Goal: Task Accomplishment & Management: Use online tool/utility

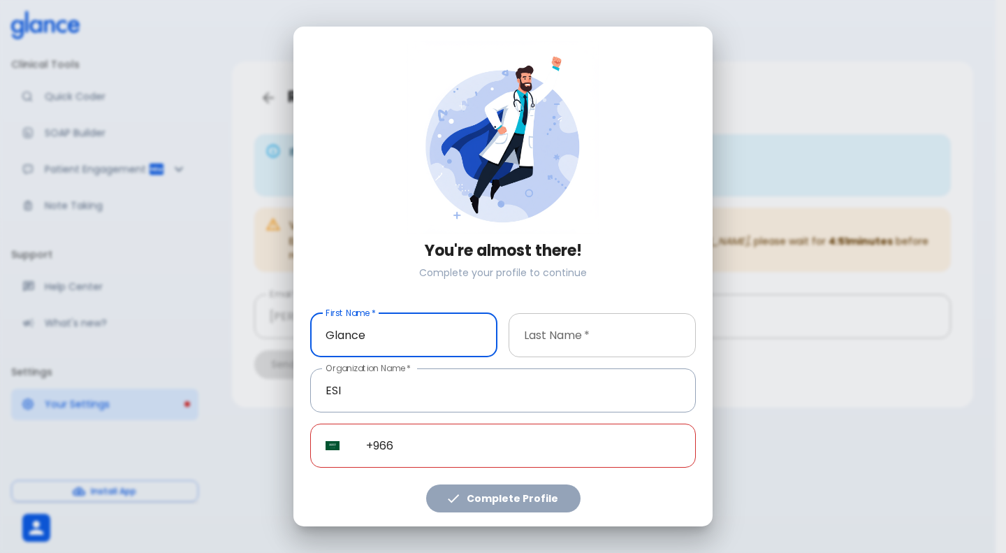
type input "Glance"
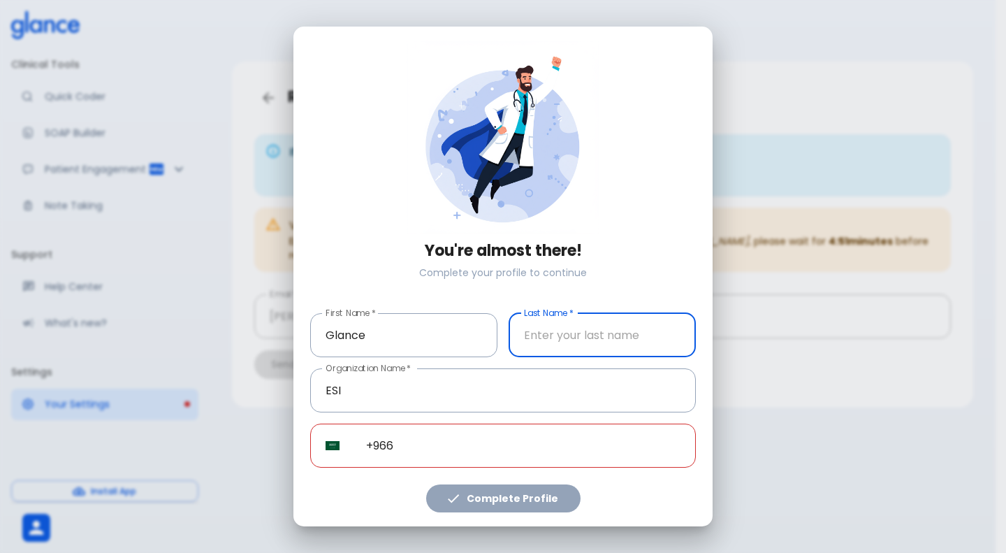
click at [570, 337] on input "text" at bounding box center [602, 335] width 187 height 44
type input "test"
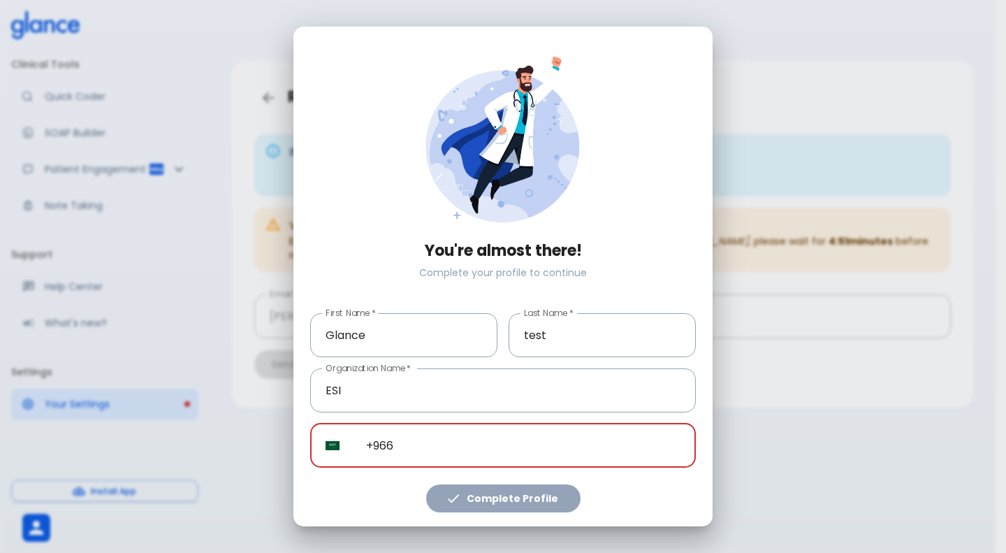
click at [439, 434] on input "+966" at bounding box center [523, 445] width 345 height 44
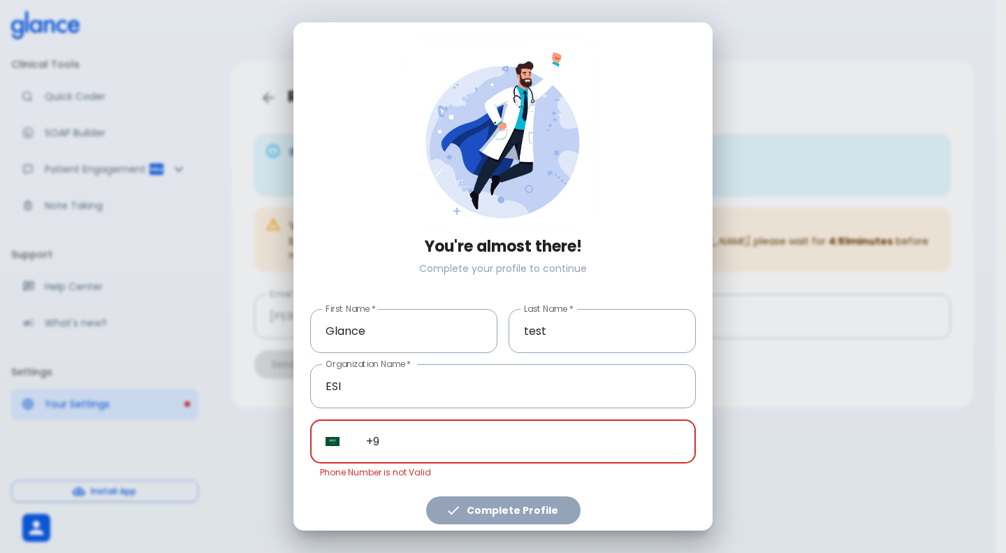
type input "+"
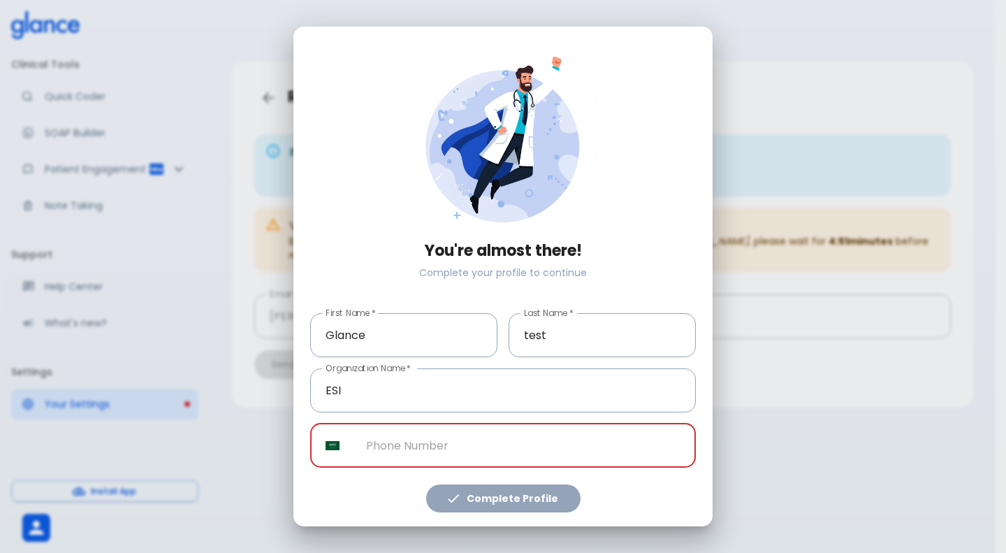
click at [507, 451] on input "tel" at bounding box center [523, 445] width 345 height 44
paste input "[PHONE_NUMBER]"
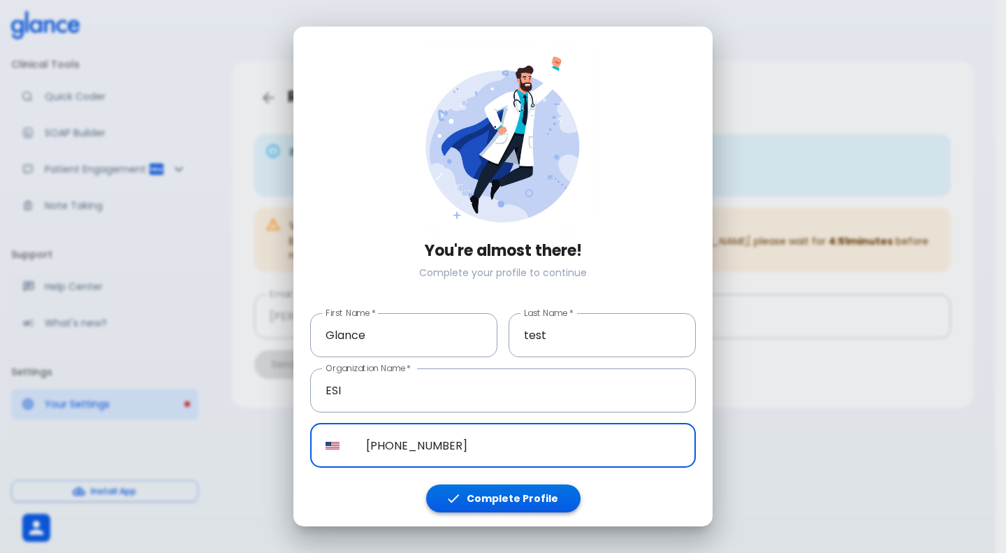
type input "[PHONE_NUMBER]"
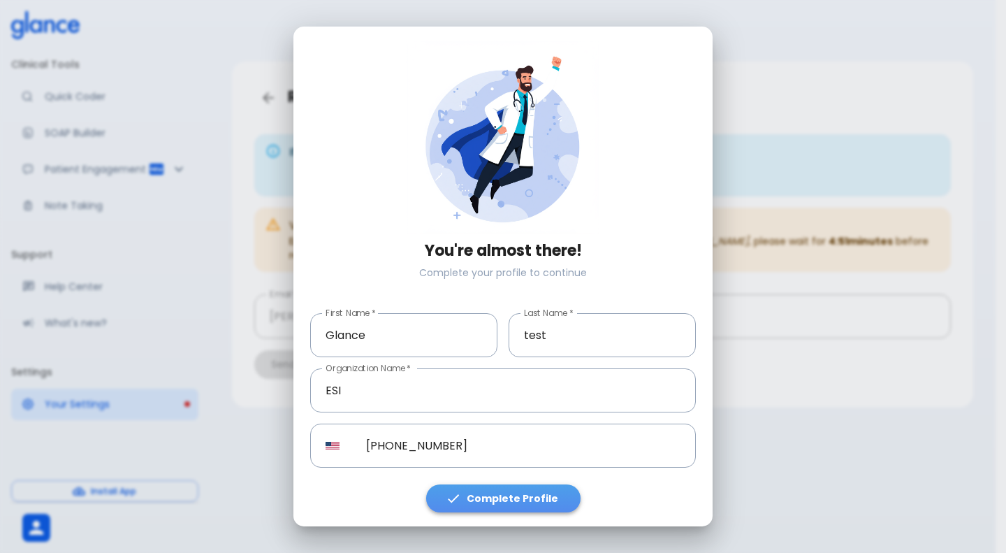
click at [506, 499] on button "Complete Profile" at bounding box center [503, 498] width 154 height 29
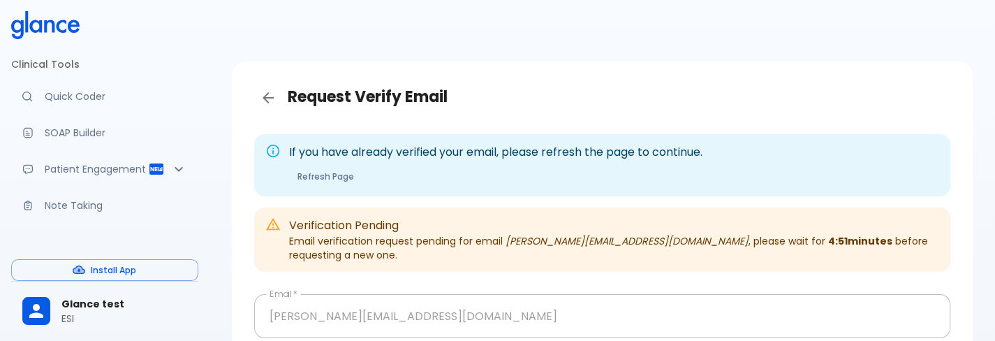
scroll to position [127, 0]
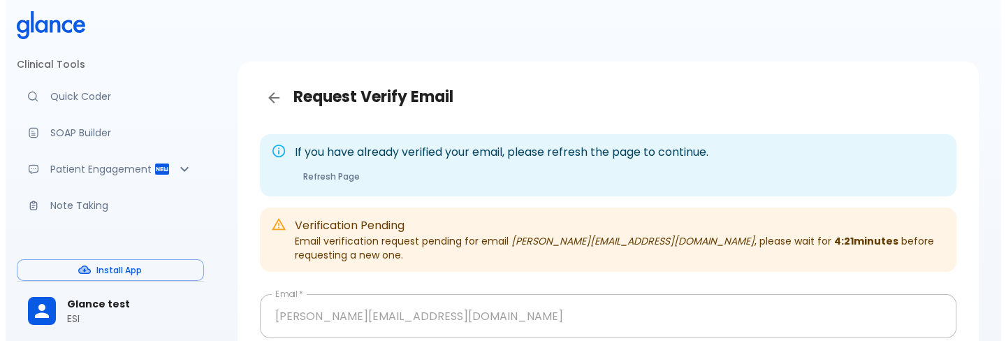
scroll to position [127, 0]
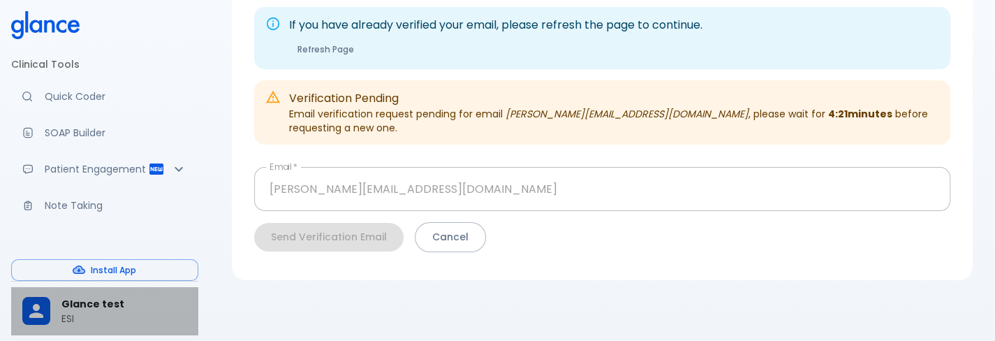
click at [78, 298] on span "Glance test" at bounding box center [124, 304] width 126 height 15
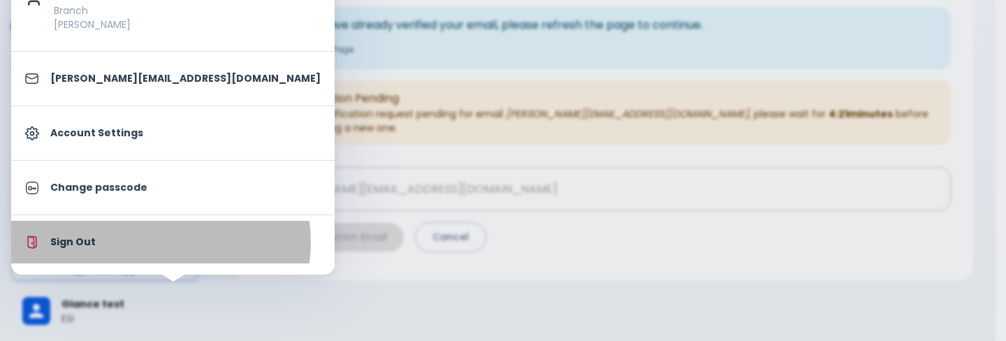
click at [160, 241] on p "Sign Out" at bounding box center [185, 242] width 270 height 15
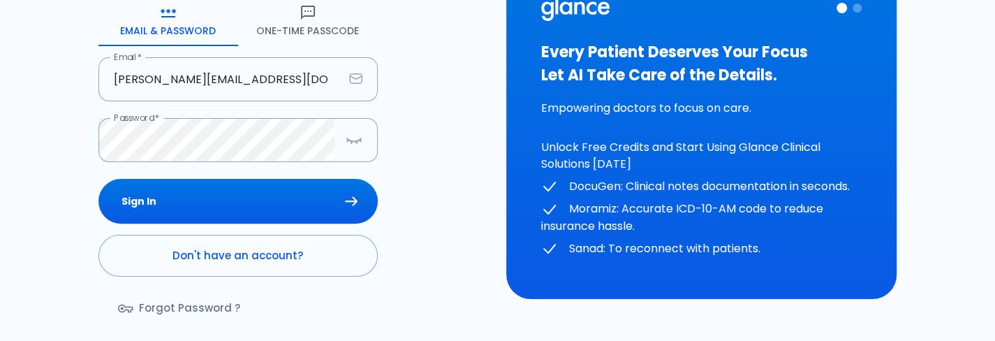
scroll to position [170, 0]
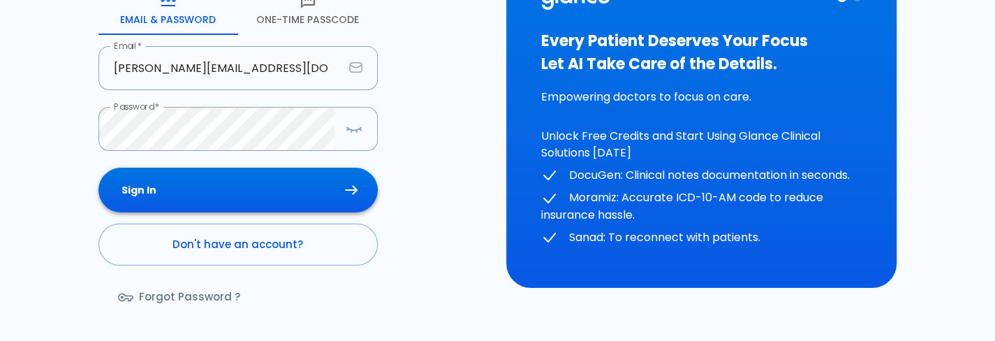
click at [249, 192] on button "Sign In" at bounding box center [237, 190] width 279 height 45
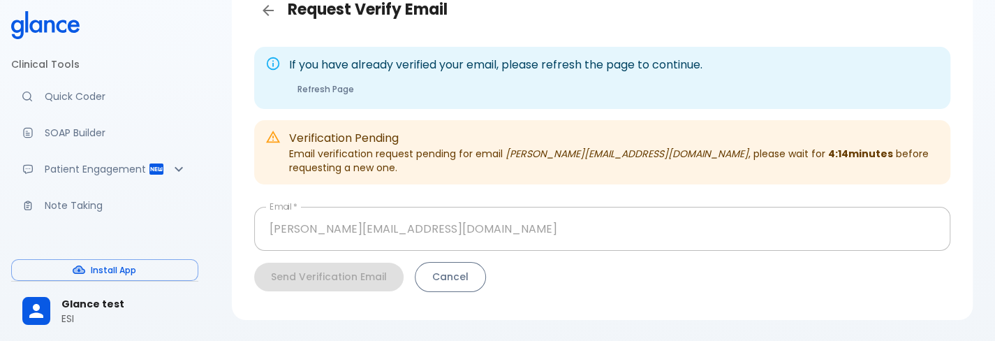
scroll to position [87, 0]
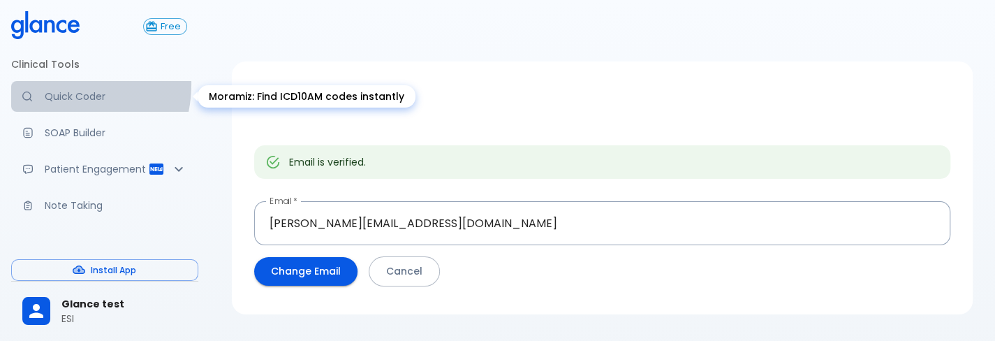
click at [57, 84] on link "Quick Coder" at bounding box center [104, 96] width 187 height 31
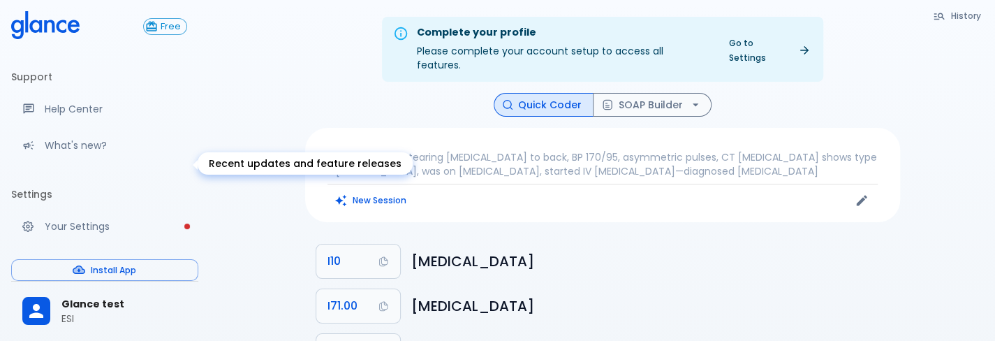
scroll to position [182, 0]
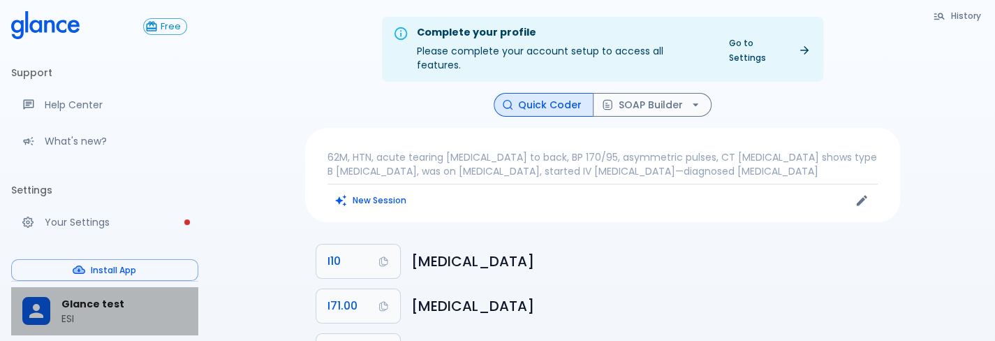
click at [102, 302] on span "Glance test" at bounding box center [124, 304] width 126 height 15
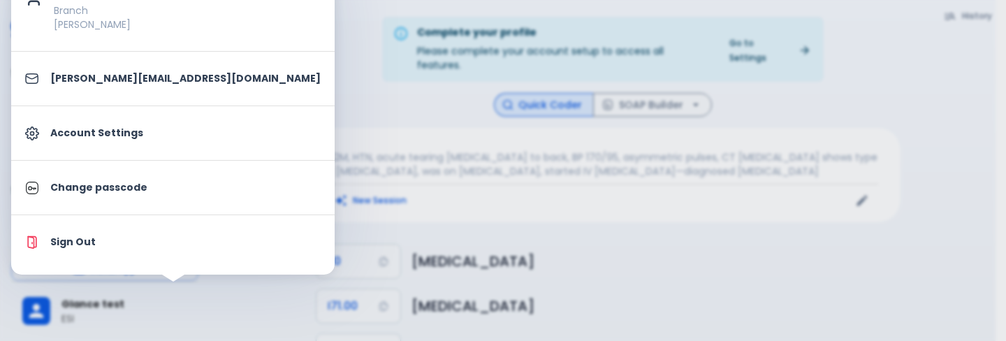
click at [311, 219] on div at bounding box center [503, 170] width 1006 height 341
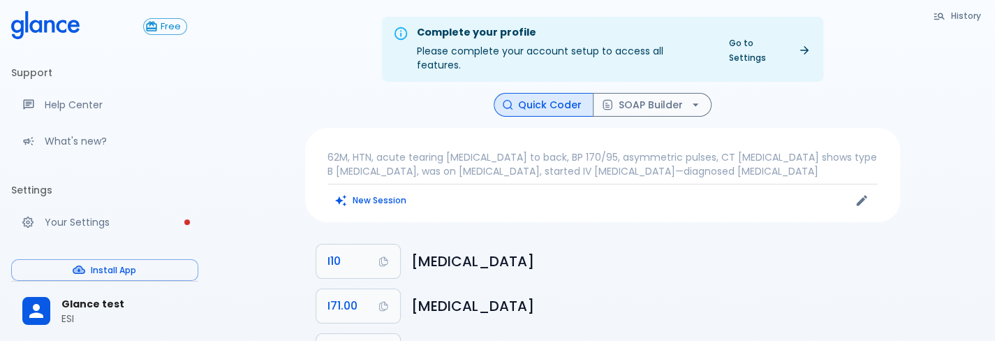
click at [761, 267] on li "I10 Essential (primary) hypertension" at bounding box center [602, 261] width 595 height 45
